Goal: Information Seeking & Learning: Find specific fact

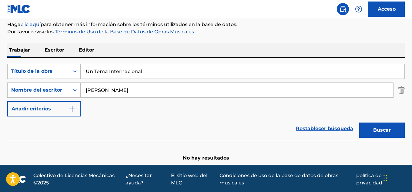
scroll to position [73, 0]
drag, startPoint x: 123, startPoint y: 77, endPoint x: 92, endPoint y: 79, distance: 30.4
click at [92, 79] on div "Buscar con criterios619d2a53-ea30-4bd4-a240-7a246bdb3888 Título de la obra Un T…" at bounding box center [205, 90] width 397 height 53
click at [149, 70] on input "Un Tema Internacional" at bounding box center [242, 71] width 323 height 15
click at [146, 71] on input "Un Tema Internacional" at bounding box center [242, 71] width 323 height 15
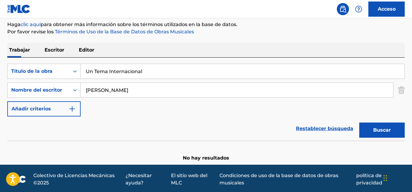
click at [146, 71] on input "Un Tema Internacional" at bounding box center [242, 71] width 323 height 15
drag, startPoint x: 145, startPoint y: 71, endPoint x: 91, endPoint y: 74, distance: 54.3
click at [83, 76] on input "Un Tema Internacional" at bounding box center [242, 71] width 323 height 15
paste input "Que vuelta"
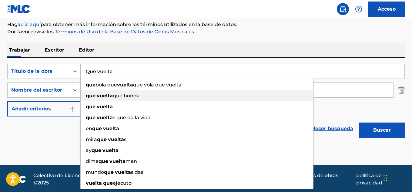
click at [111, 94] on div "que vuelta que honda" at bounding box center [197, 95] width 232 height 11
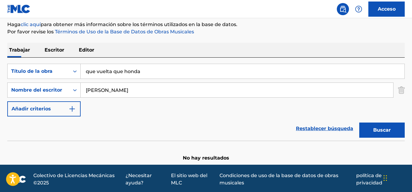
drag, startPoint x: 138, startPoint y: 70, endPoint x: 134, endPoint y: 71, distance: 3.4
click at [134, 71] on input "que vuelta que honda" at bounding box center [242, 71] width 323 height 15
drag, startPoint x: 142, startPoint y: 72, endPoint x: 98, endPoint y: 73, distance: 43.9
click at [86, 71] on input "que vuelta que honda" at bounding box center [242, 71] width 323 height 15
paste input "Que vuelt"
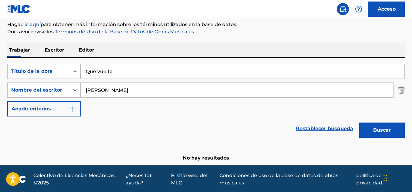
type input "Que vuelta"
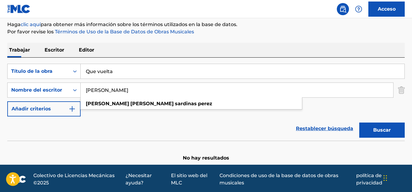
drag, startPoint x: 151, startPoint y: 92, endPoint x: 85, endPoint y: 88, distance: 66.8
click at [85, 88] on input "[PERSON_NAME]" at bounding box center [237, 90] width 312 height 15
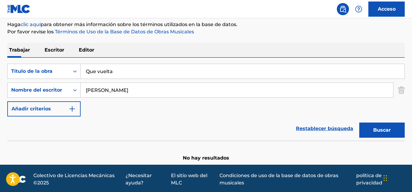
type input "[PERSON_NAME]"
click at [369, 128] on button "Buscar" at bounding box center [381, 129] width 45 height 15
click at [144, 91] on input "[PERSON_NAME]" at bounding box center [237, 90] width 312 height 15
drag, startPoint x: 144, startPoint y: 91, endPoint x: 123, endPoint y: 93, distance: 21.0
click at [123, 93] on input "[PERSON_NAME]" at bounding box center [237, 90] width 312 height 15
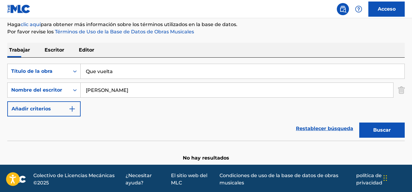
drag, startPoint x: 86, startPoint y: 89, endPoint x: 191, endPoint y: 84, distance: 105.5
click at [196, 84] on input "[PERSON_NAME]" at bounding box center [237, 90] width 312 height 15
type input "[PERSON_NAME]"
click at [379, 132] on font "Buscar" at bounding box center [382, 130] width 18 height 6
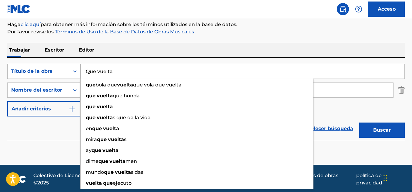
drag, startPoint x: 117, startPoint y: 72, endPoint x: 77, endPoint y: 71, distance: 40.0
click at [77, 71] on div "Buscar con criterios619d2a53-ea30-4bd4-a240-7a246bdb3888 Título de la obra Que …" at bounding box center [205, 71] width 397 height 15
paste input "Solo somos tú y yo"
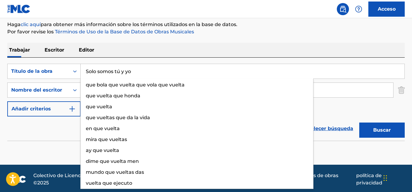
type input "Solo somos tú y yo"
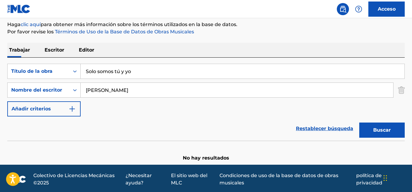
drag, startPoint x: 50, startPoint y: 135, endPoint x: 80, endPoint y: 122, distance: 32.7
click at [55, 133] on div "Restablecer búsqueda Buscar" at bounding box center [205, 128] width 397 height 24
drag, startPoint x: 158, startPoint y: 88, endPoint x: 47, endPoint y: 91, distance: 111.5
click at [45, 93] on div "Buscar con criterios8b7fe170-5ce4-4921-bf6b-4ca7e7aa2c6d Nombre del escritor [P…" at bounding box center [205, 89] width 397 height 15
paste input "[PERSON_NAME]"
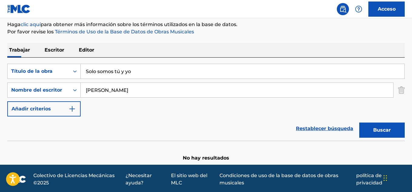
type input "[PERSON_NAME]"
click at [374, 132] on font "Buscar" at bounding box center [382, 130] width 18 height 6
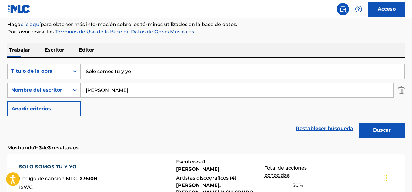
click at [67, 166] on font "SOLO SOMOS TU Y YO" at bounding box center [48, 167] width 58 height 6
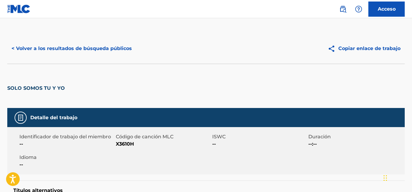
click at [84, 52] on button "< Volver a los resultados de búsqueda públicos" at bounding box center [71, 48] width 129 height 15
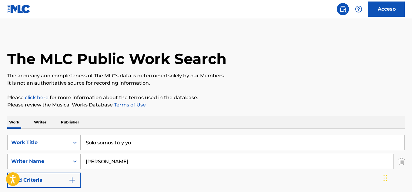
scroll to position [73, 0]
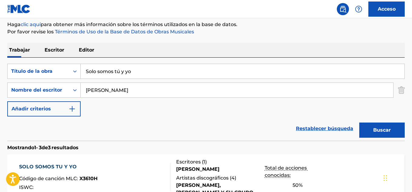
drag, startPoint x: 141, startPoint y: 63, endPoint x: 133, endPoint y: 65, distance: 7.9
click at [133, 63] on div "Buscar con criterios619d2a53-ea30-4bd4-a240-7a246bdb3888 Título de la obra Solo…" at bounding box center [205, 99] width 397 height 83
drag, startPoint x: 134, startPoint y: 70, endPoint x: 83, endPoint y: 77, distance: 51.4
click at [73, 80] on div "Buscar con criterios619d2a53-ea30-4bd4-a240-7a246bdb3888 Título de la obra Solo…" at bounding box center [205, 90] width 397 height 53
paste input "Dale un Tumba"
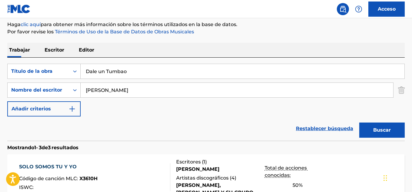
type input "Dale un Tumbao"
click at [367, 131] on button "Buscar" at bounding box center [381, 129] width 45 height 15
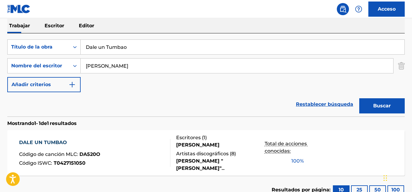
scroll to position [103, 0]
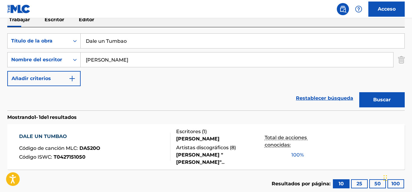
click at [51, 136] on font "DALE UN TUMBAO" at bounding box center [43, 136] width 48 height 6
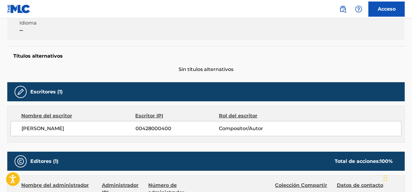
scroll to position [121, 0]
